Goal: Ask a question

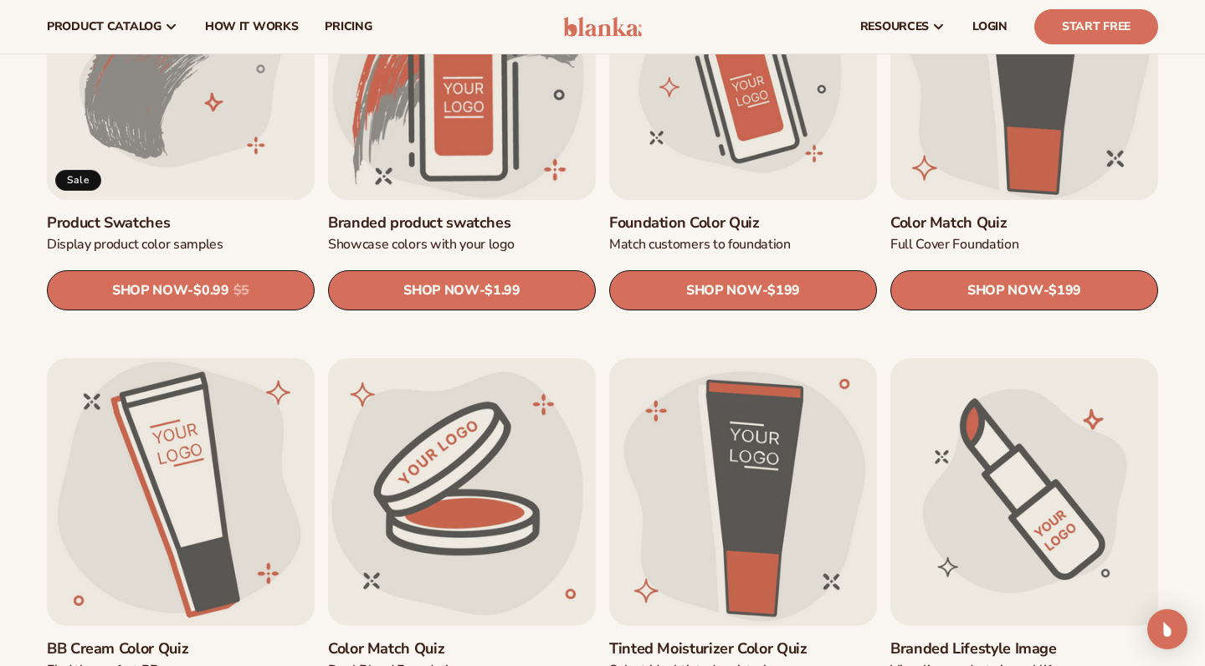
scroll to position [597, 0]
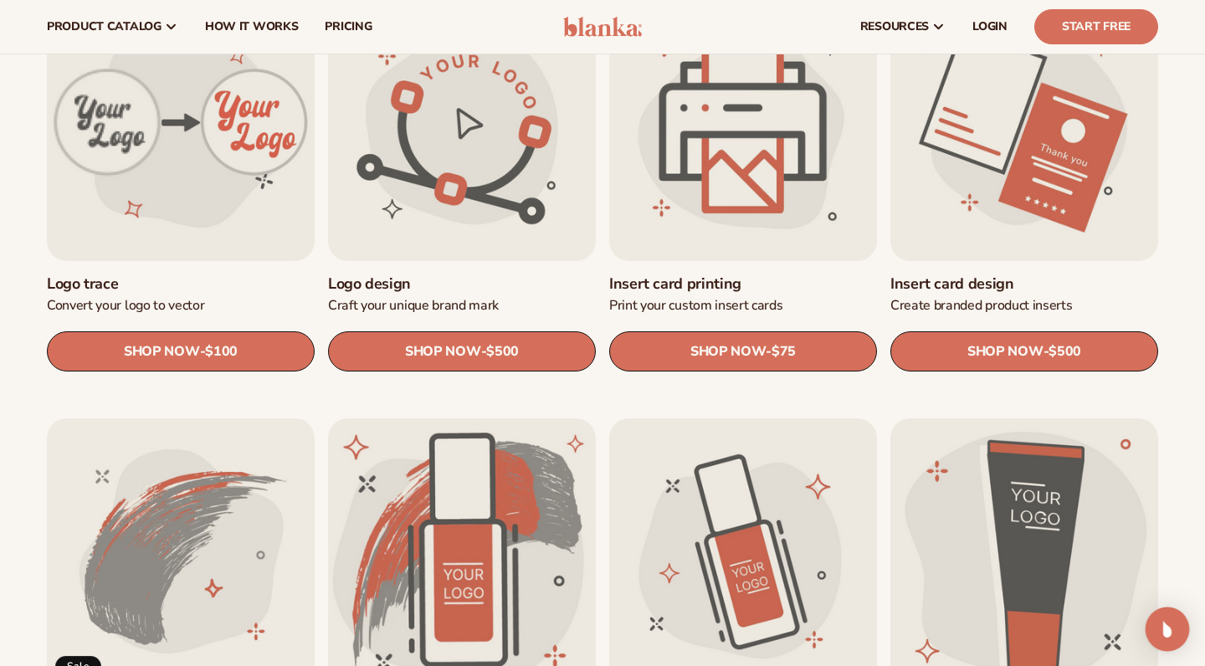
click at [1171, 627] on img "Open Intercom Messenger" at bounding box center [1167, 629] width 22 height 22
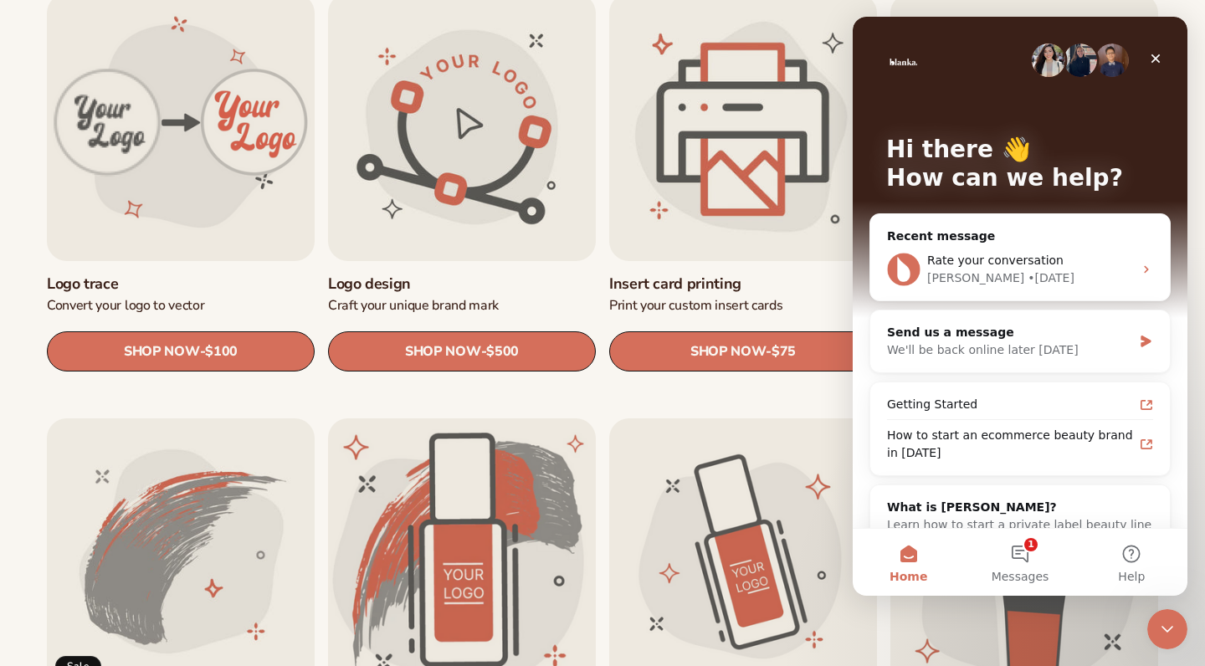
scroll to position [0, 0]
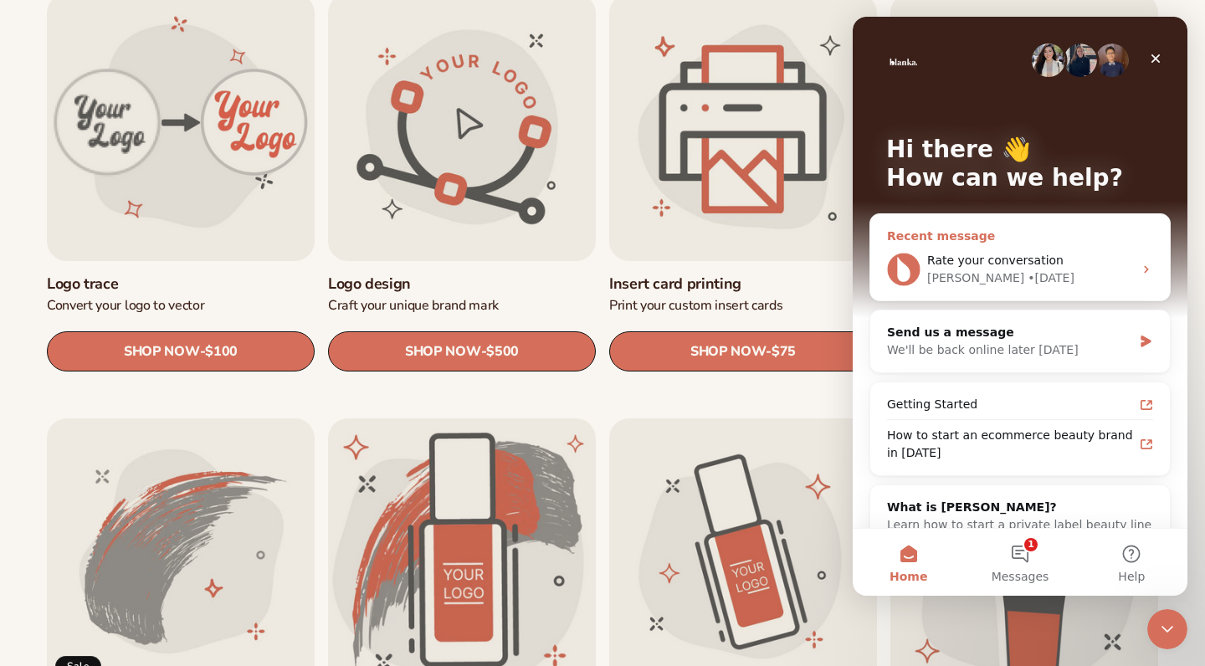
click at [997, 271] on div "[PERSON_NAME] • [DATE]" at bounding box center [1030, 278] width 206 height 18
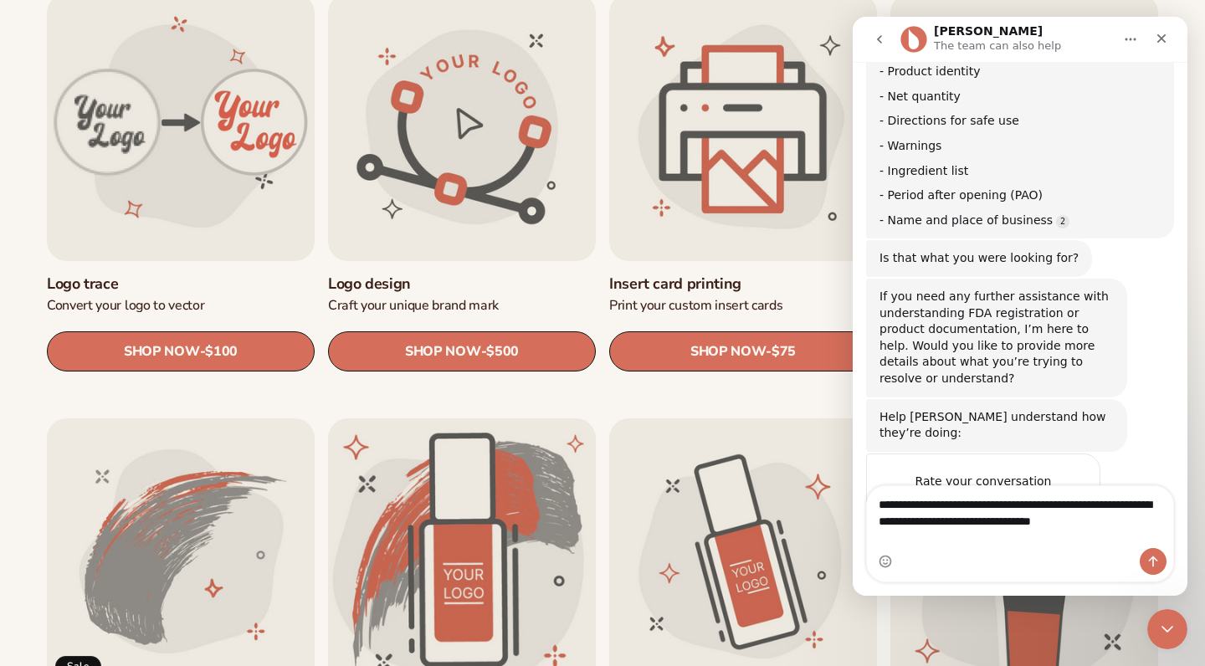
scroll to position [609, 0]
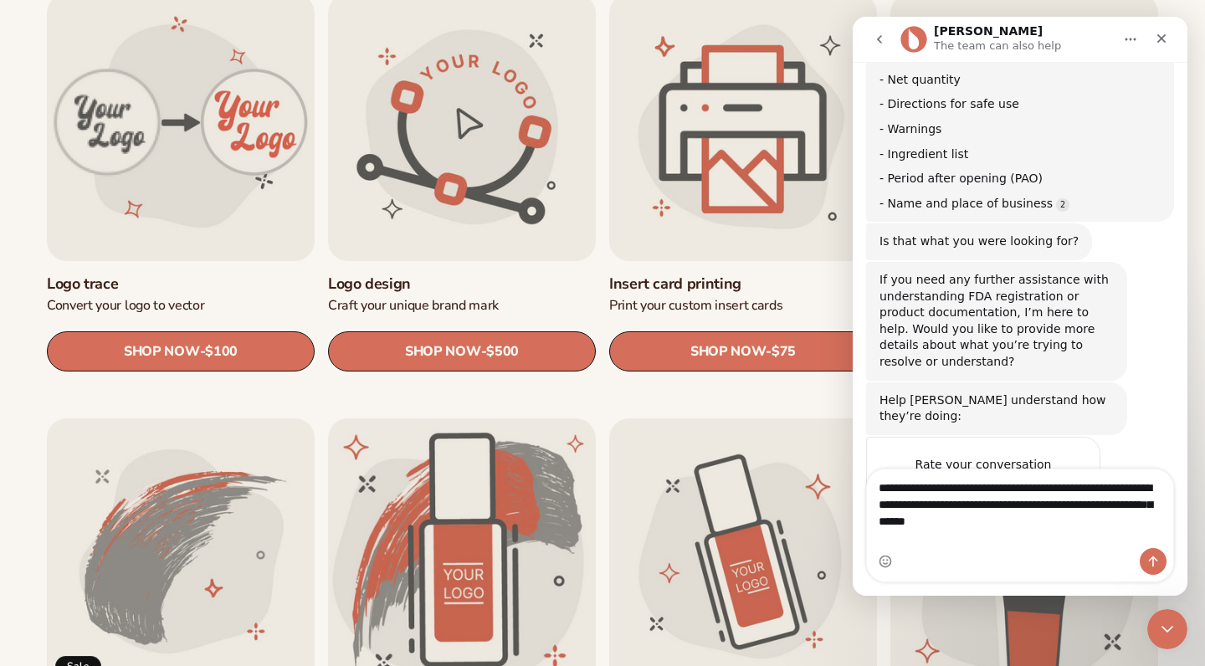
type textarea "**********"
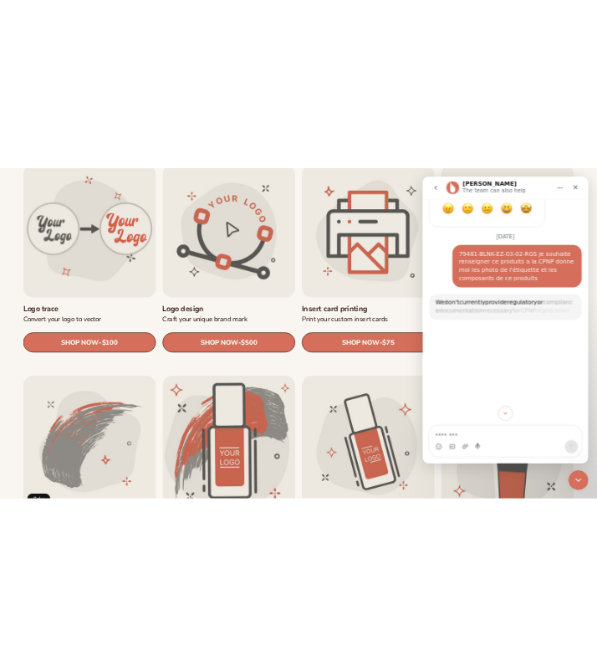
scroll to position [1061, 0]
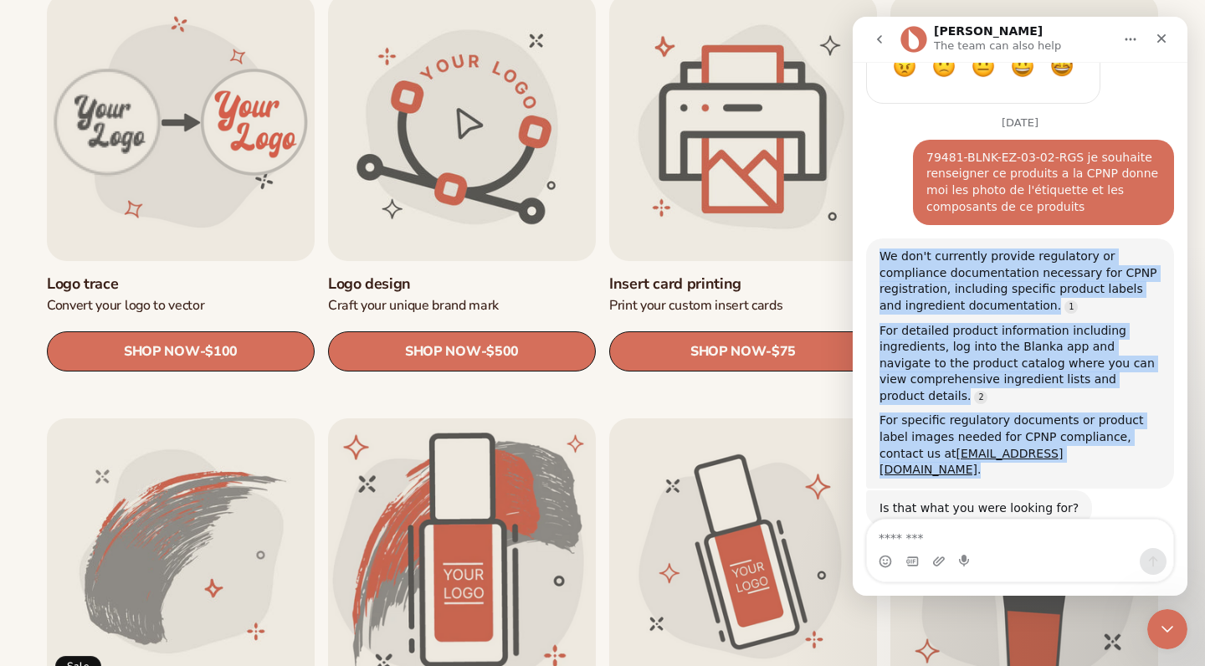
drag, startPoint x: 879, startPoint y: 186, endPoint x: 1019, endPoint y: 382, distance: 241.2
click at [1019, 382] on div "We don't currently provide regulatory or compliance documentation necessary for…" at bounding box center [1020, 363] width 308 height 250
click at [1076, 402] on div "We don't currently provide regulatory or compliance documentation necessary for…" at bounding box center [1020, 372] width 308 height 269
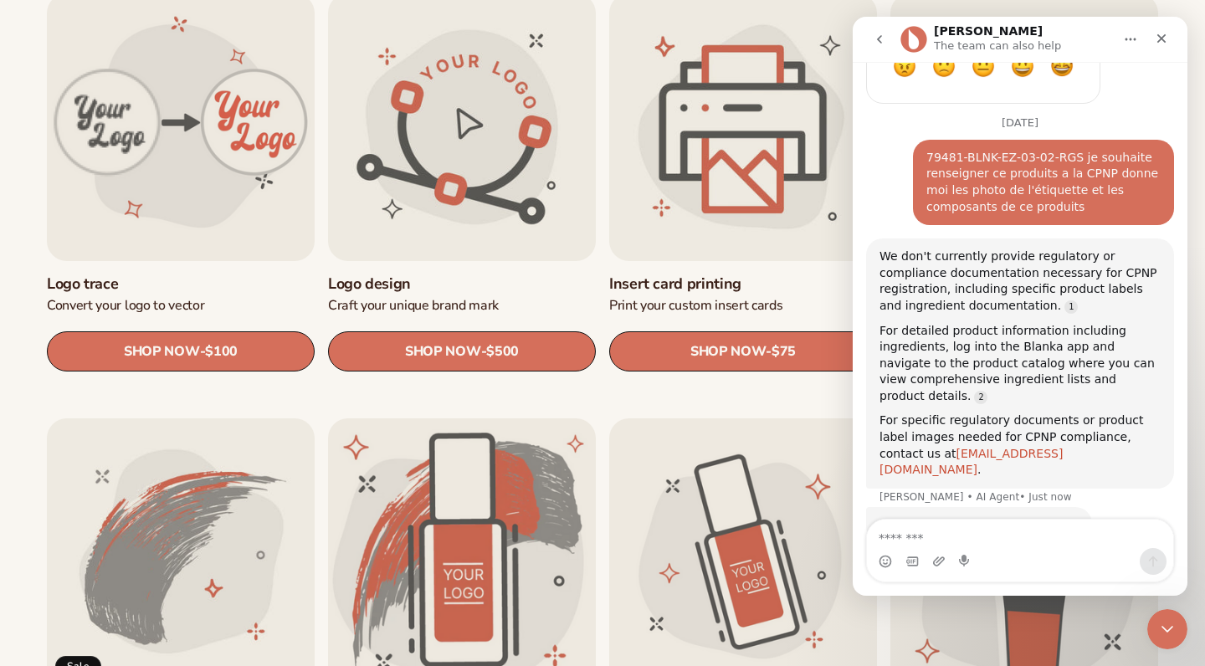
click at [972, 447] on link "[EMAIL_ADDRESS][DOMAIN_NAME]" at bounding box center [970, 462] width 183 height 30
